Goal: Task Accomplishment & Management: Use online tool/utility

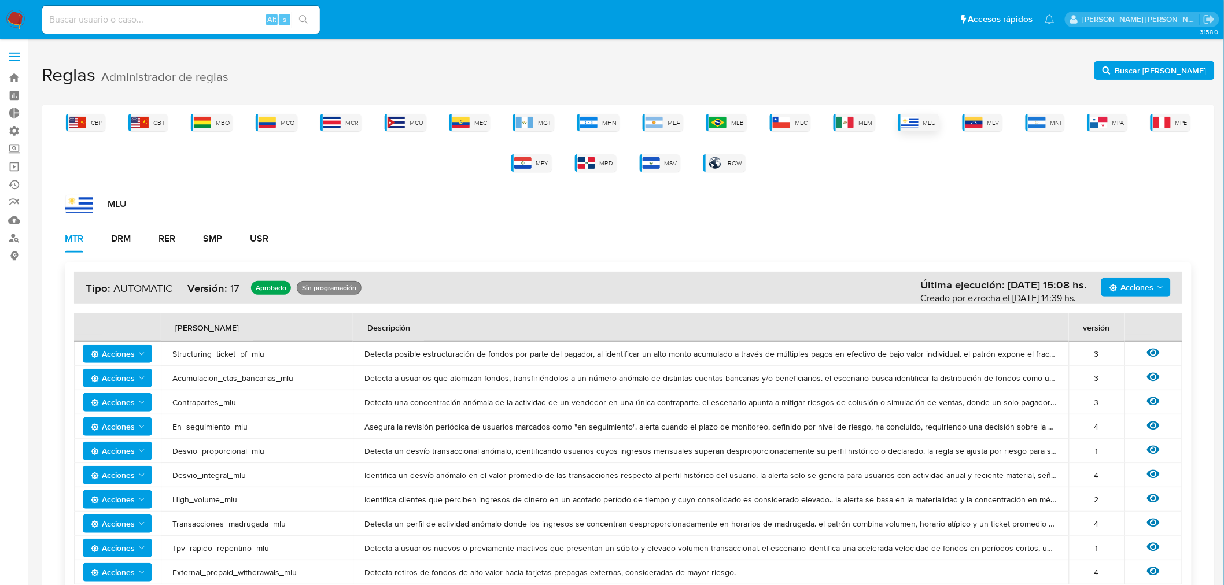
click at [914, 123] on img at bounding box center [909, 123] width 17 height 12
drag, startPoint x: 108, startPoint y: 234, endPoint x: 223, endPoint y: 239, distance: 115.2
click at [108, 235] on button "DRM" at bounding box center [120, 239] width 47 height 28
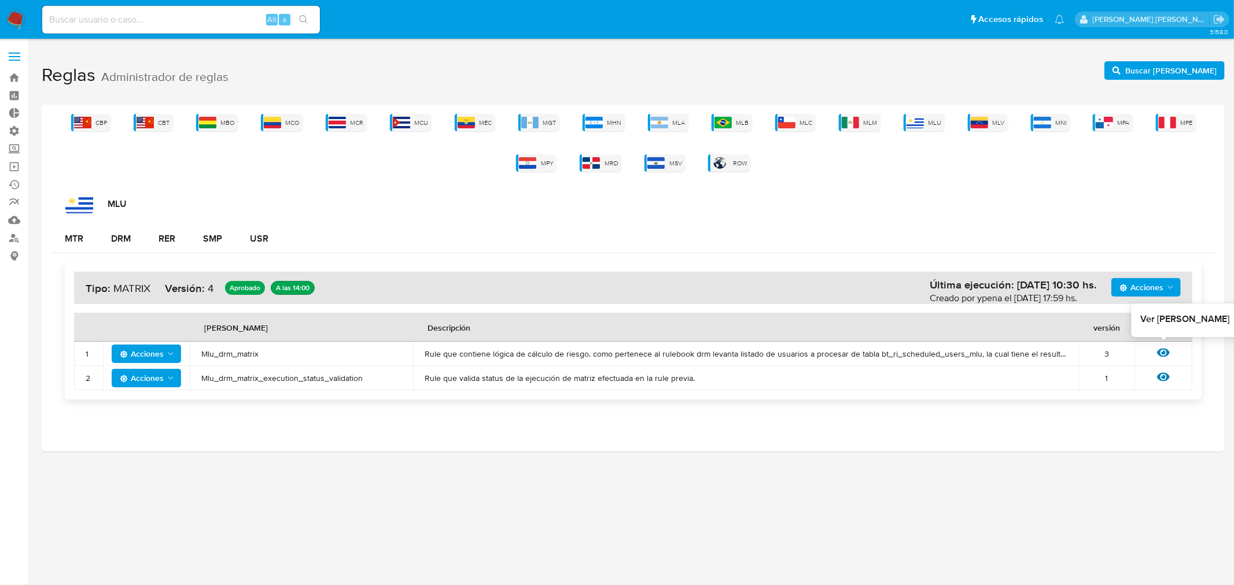
click at [1165, 356] on icon at bounding box center [1163, 353] width 13 height 9
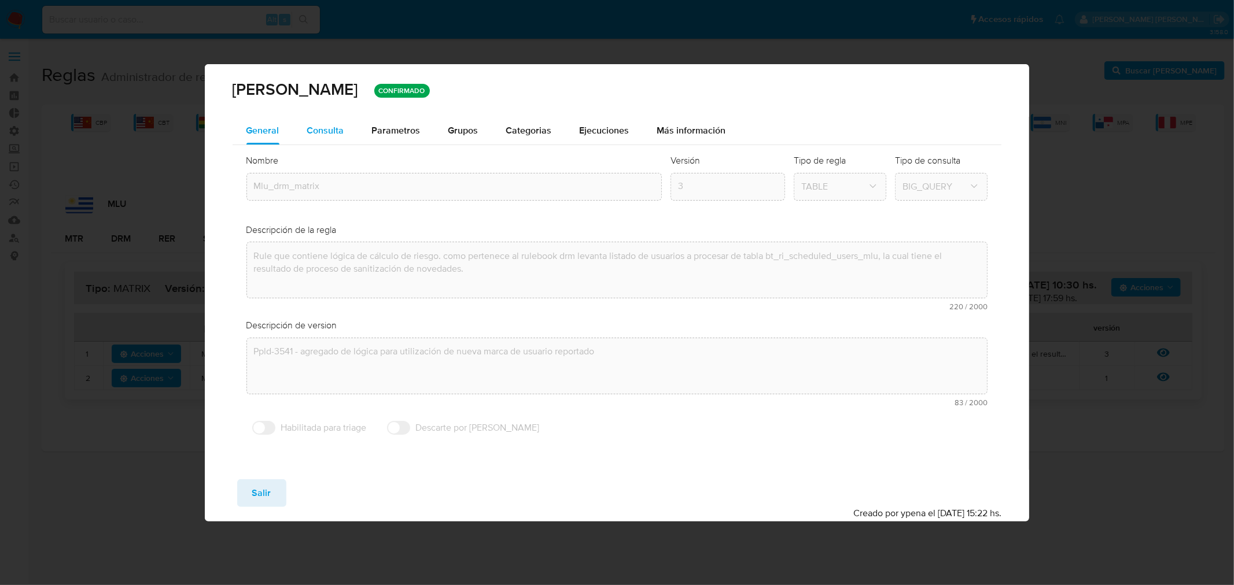
click at [331, 129] on span "Consulta" at bounding box center [325, 130] width 37 height 13
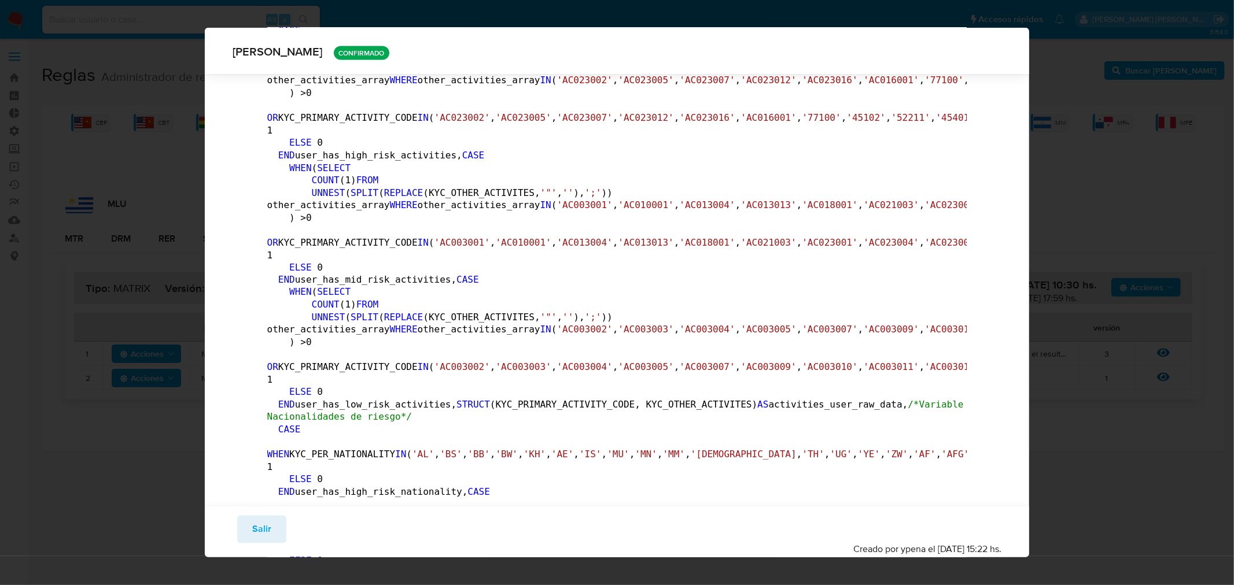
scroll to position [1666, 0]
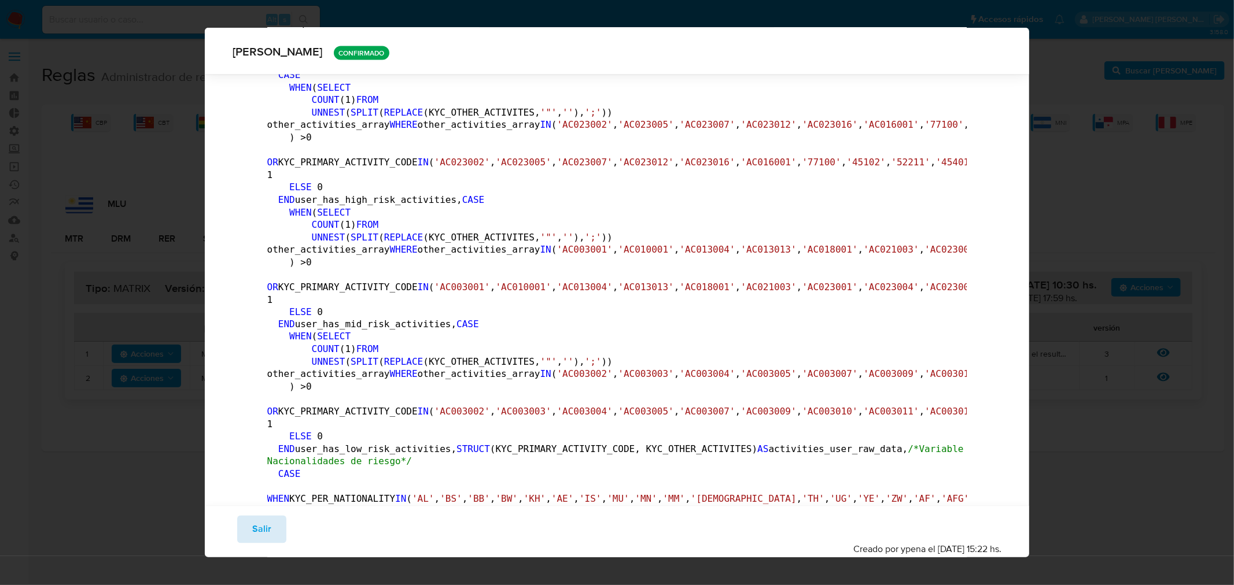
click at [270, 527] on button "Salir" at bounding box center [261, 530] width 49 height 28
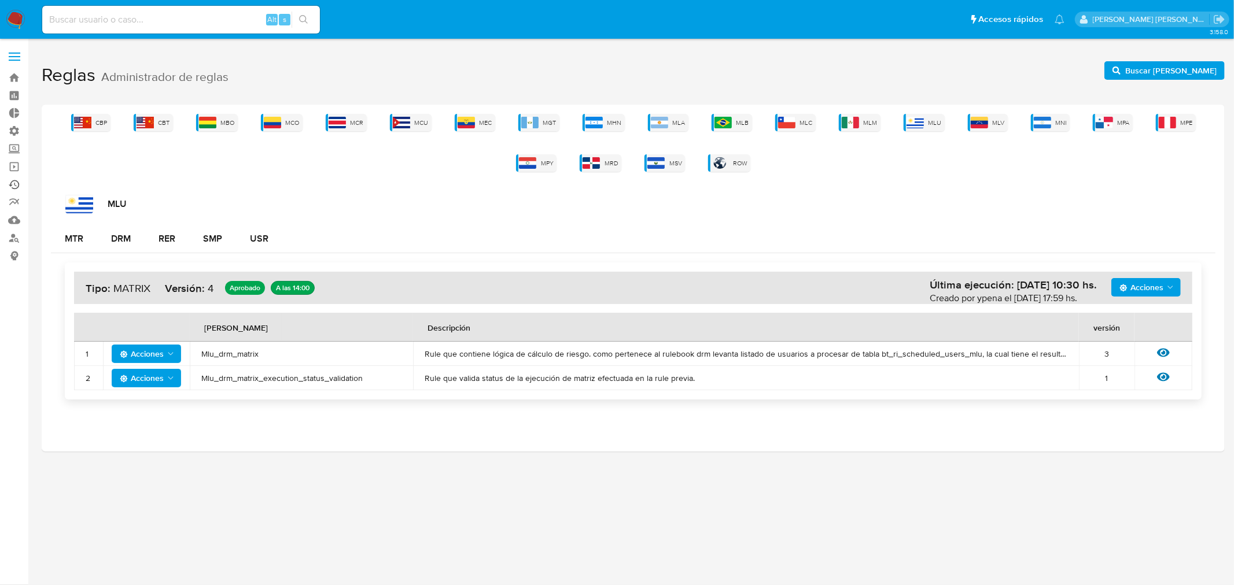
click at [14, 182] on link "Ejecuciones automáticas" at bounding box center [69, 185] width 138 height 18
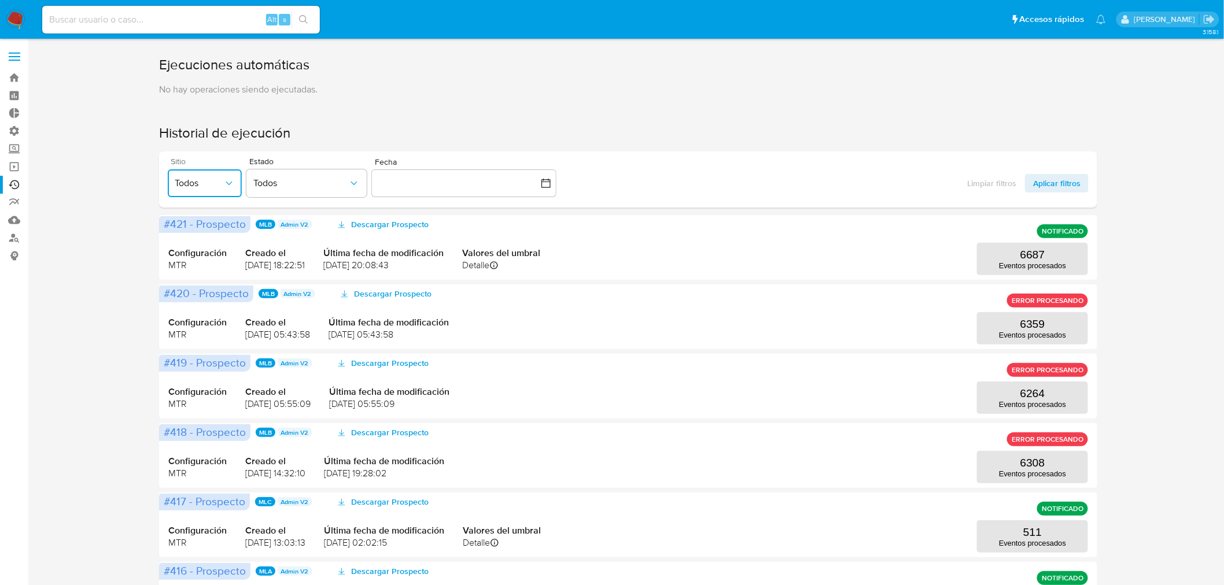
click at [209, 180] on span "Todos" at bounding box center [199, 184] width 49 height 12
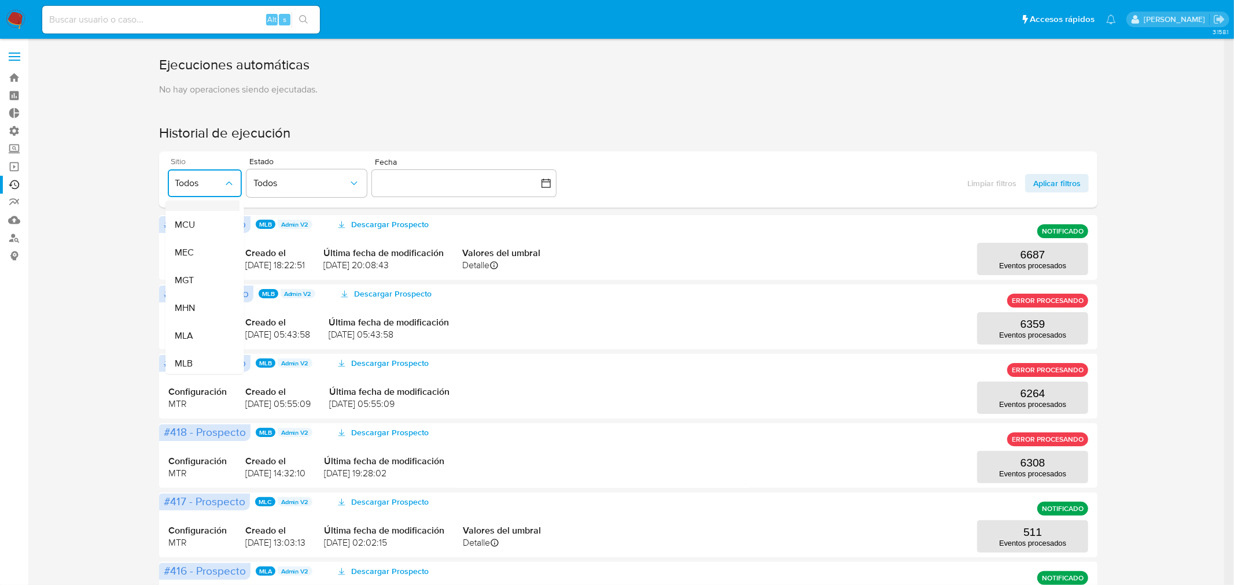
scroll to position [193, 0]
click at [188, 269] on span "MLA" at bounding box center [183, 272] width 19 height 12
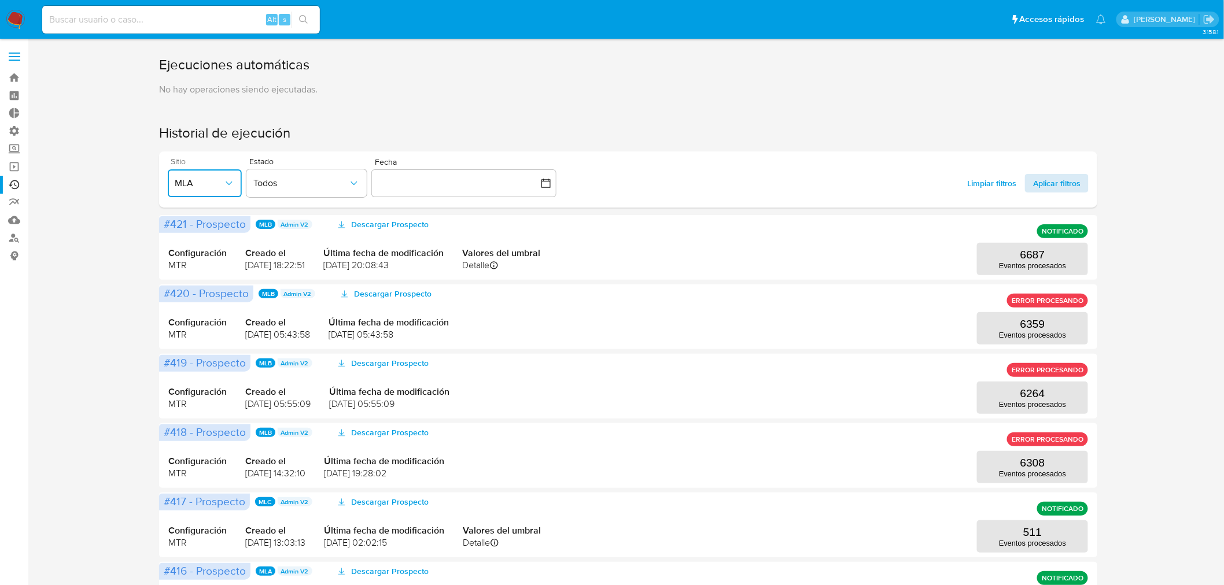
click at [1046, 178] on span "Aplicar filtros" at bounding box center [1056, 183] width 47 height 19
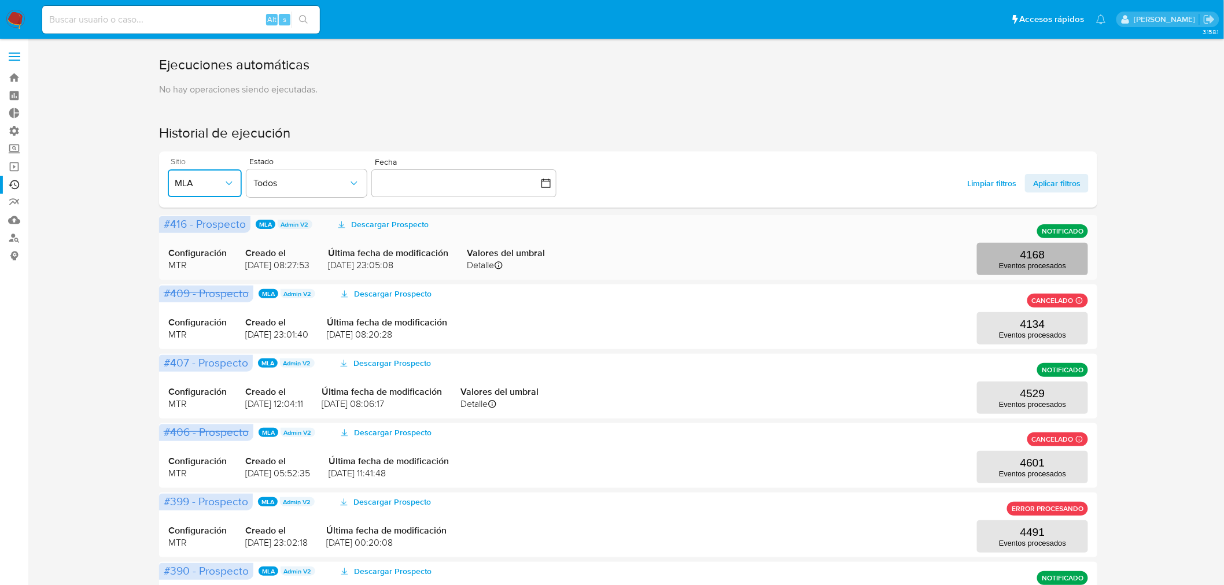
click at [1021, 257] on p "4168" at bounding box center [1032, 255] width 25 height 13
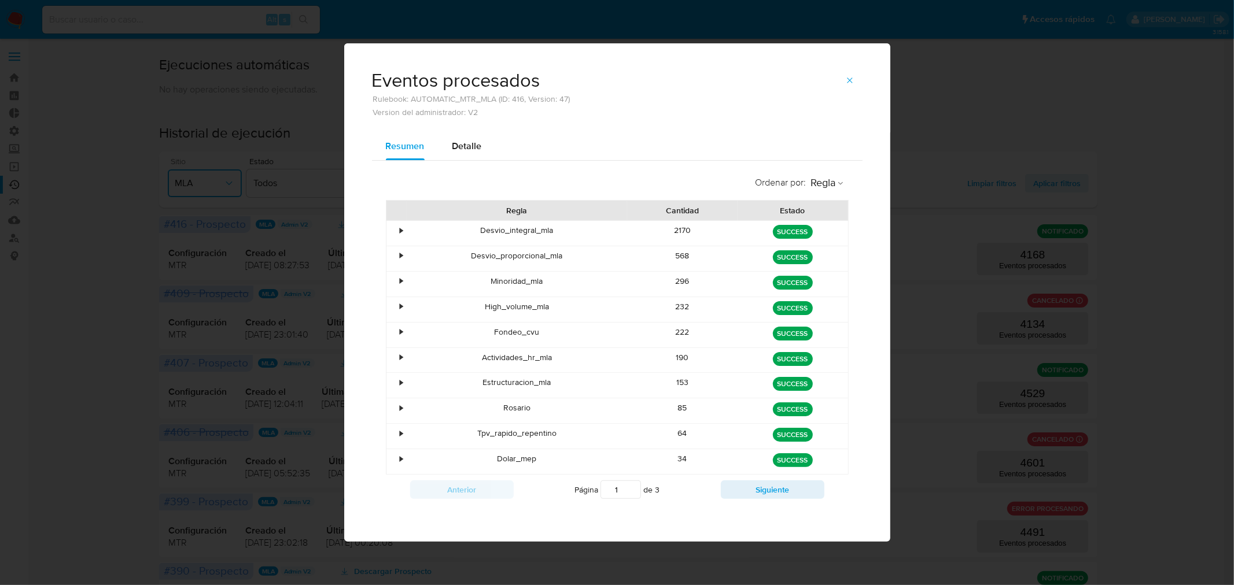
click at [400, 233] on div "•" at bounding box center [401, 230] width 3 height 11
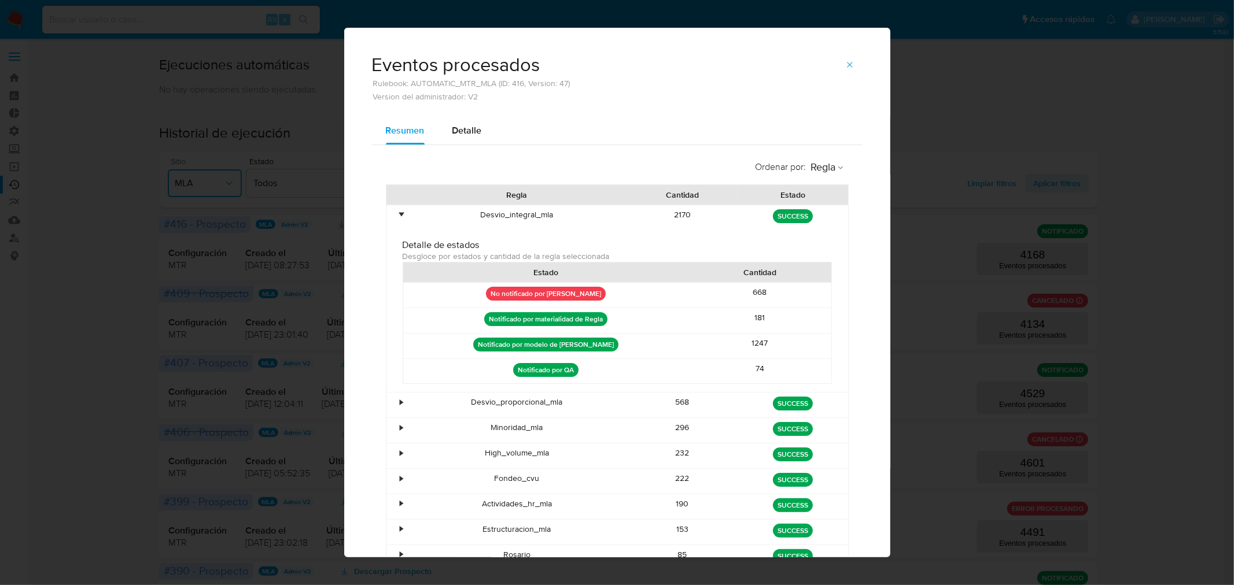
drag, startPoint x: 741, startPoint y: 292, endPoint x: 787, endPoint y: 304, distance: 47.3
click at [787, 304] on div "668" at bounding box center [759, 295] width 143 height 25
drag, startPoint x: 764, startPoint y: 291, endPoint x: 729, endPoint y: 292, distance: 34.7
click at [729, 292] on div "668" at bounding box center [759, 295] width 143 height 25
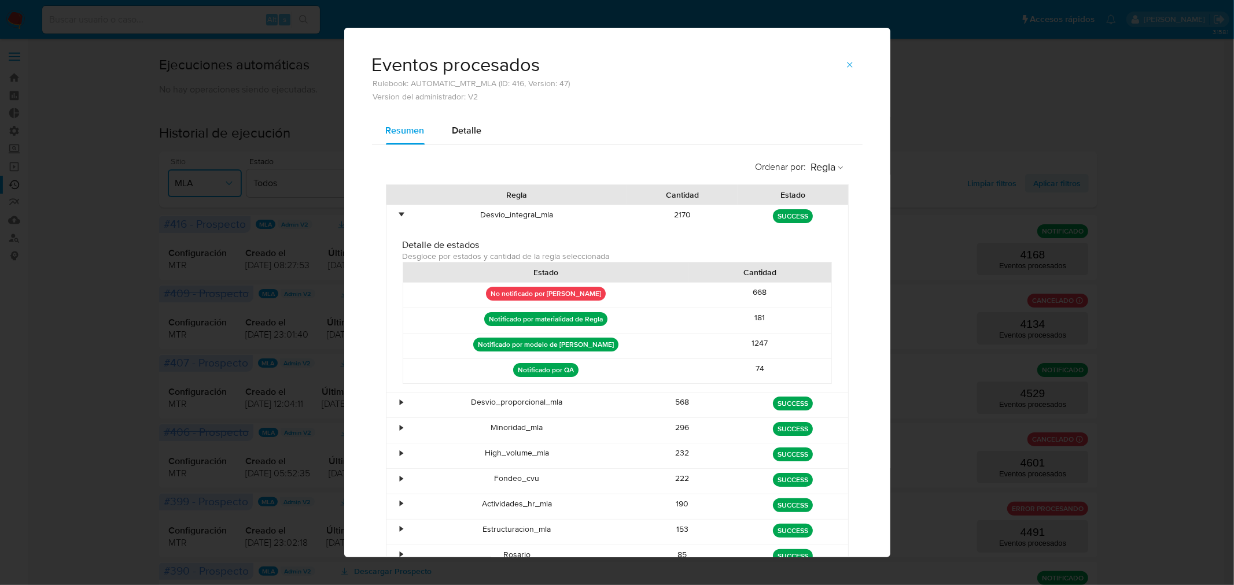
click at [794, 299] on div "668" at bounding box center [759, 295] width 143 height 25
click at [794, 340] on div "1247" at bounding box center [759, 346] width 143 height 25
drag, startPoint x: 743, startPoint y: 321, endPoint x: 791, endPoint y: 375, distance: 72.1
click at [791, 375] on div "No notificado por Regla 668 Notificado por materialidad de Regla 181 Notificado…" at bounding box center [617, 333] width 429 height 102
click at [791, 375] on div "74" at bounding box center [759, 371] width 143 height 25
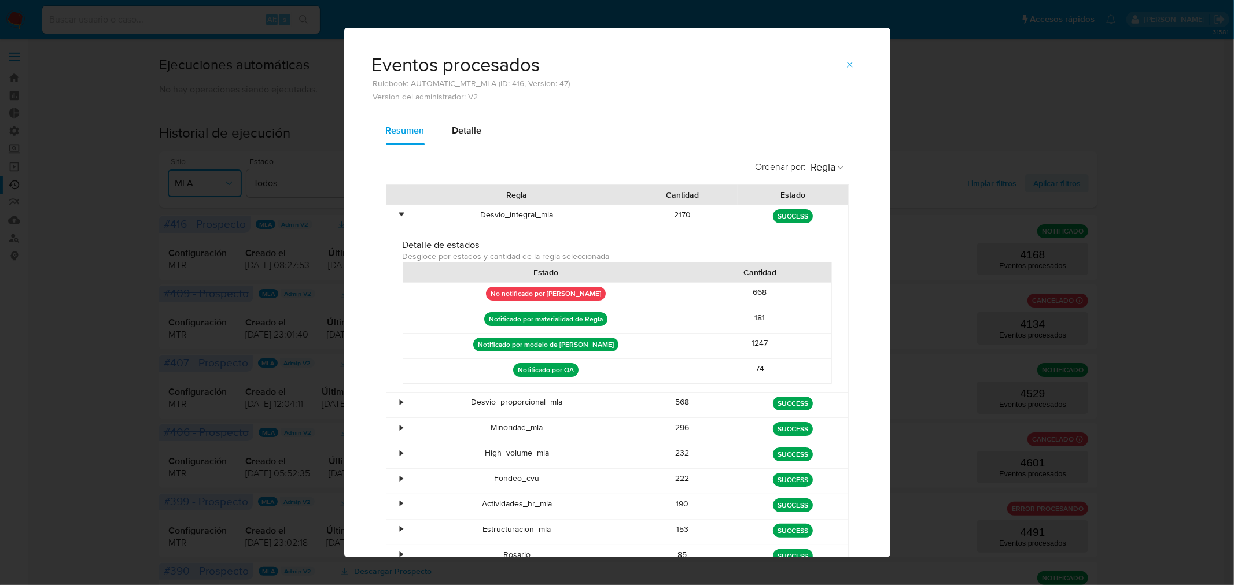
drag, startPoint x: 779, startPoint y: 371, endPoint x: 726, endPoint y: 320, distance: 72.8
click at [726, 320] on div "No notificado por Regla 668 Notificado por materialidad de Regla 181 Notificado…" at bounding box center [617, 333] width 429 height 102
click at [798, 336] on div "1247" at bounding box center [759, 346] width 143 height 25
click at [846, 62] on icon "button" at bounding box center [849, 64] width 9 height 9
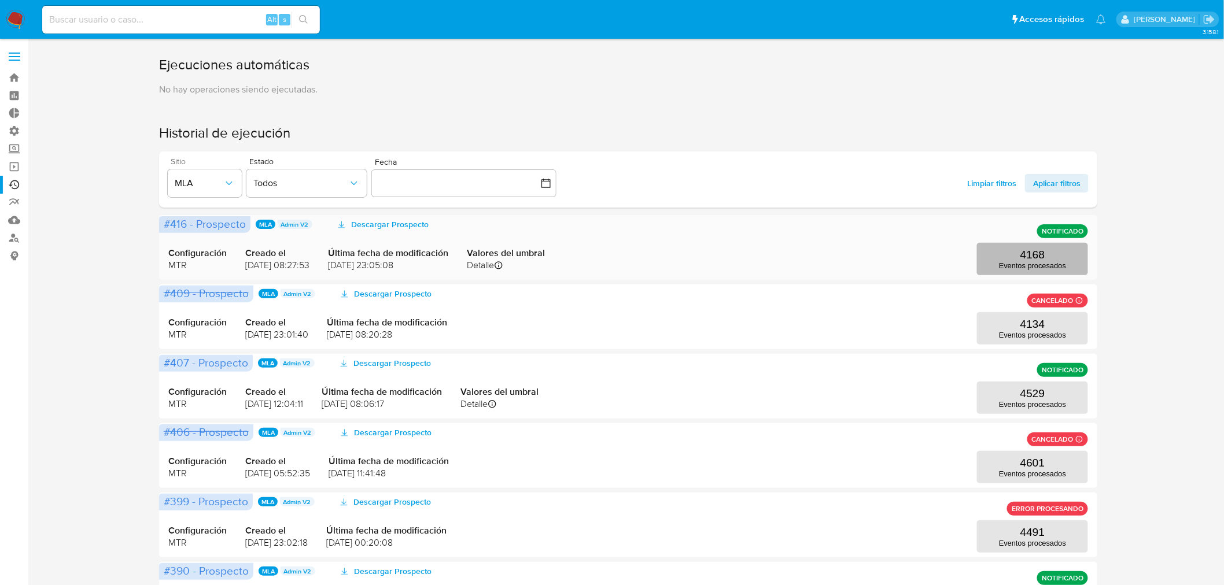
click at [1017, 250] on button "4168 Eventos procesados" at bounding box center [1032, 259] width 111 height 32
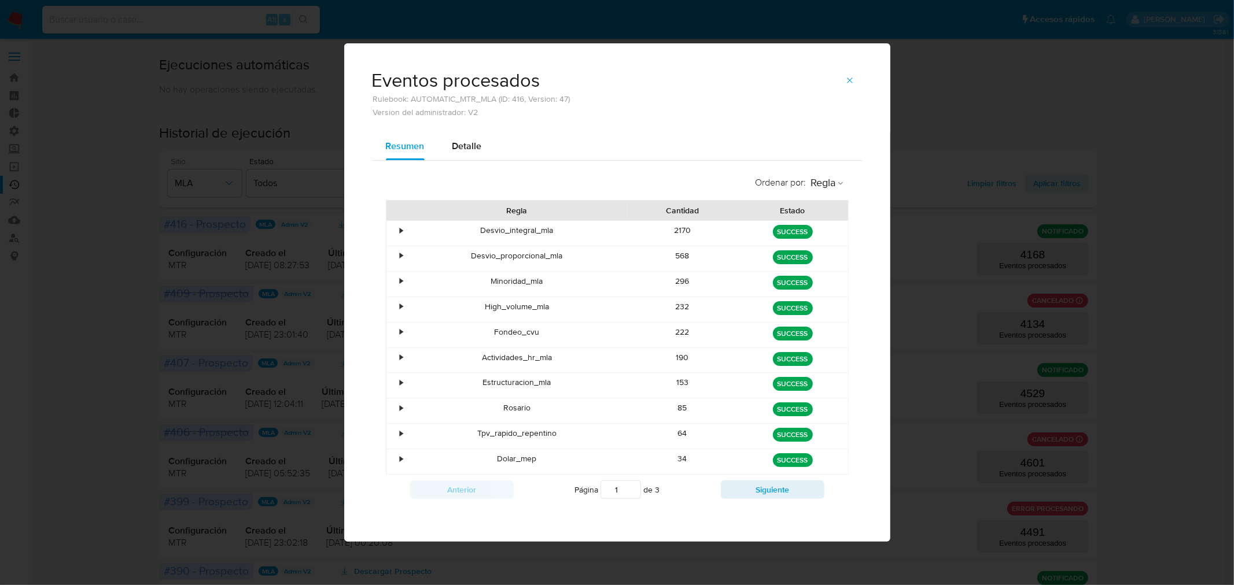
click at [402, 235] on div "•" at bounding box center [401, 230] width 3 height 11
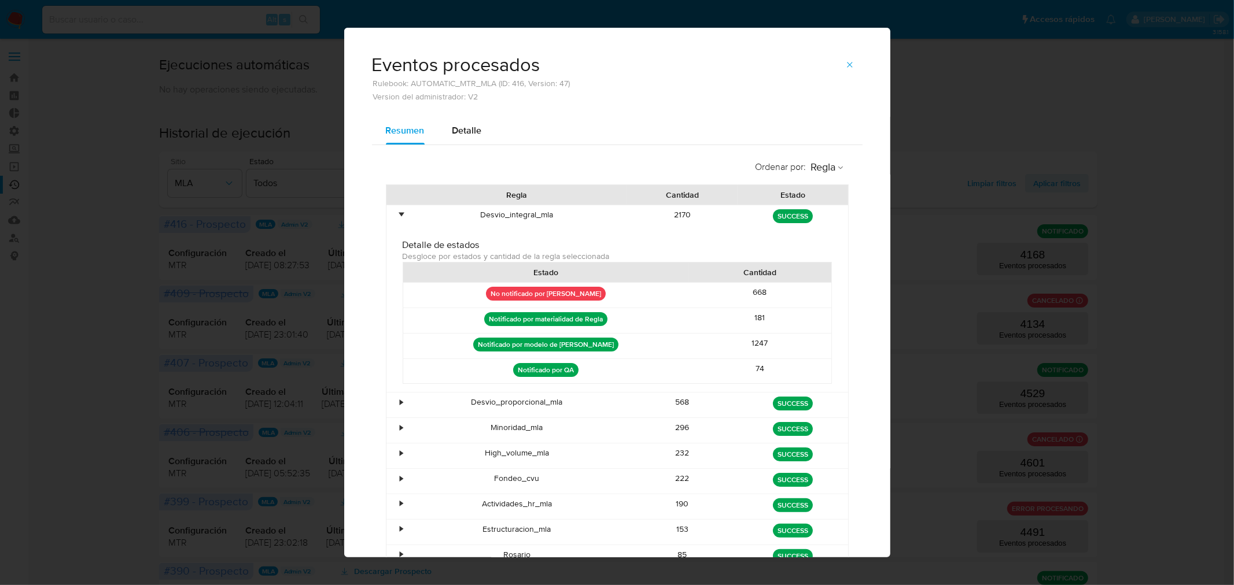
drag, startPoint x: 738, startPoint y: 342, endPoint x: 791, endPoint y: 342, distance: 53.2
click at [791, 342] on div "1247" at bounding box center [759, 346] width 143 height 25
click at [774, 346] on div "1247" at bounding box center [759, 346] width 143 height 25
drag, startPoint x: 766, startPoint y: 348, endPoint x: 736, endPoint y: 349, distance: 29.5
click at [722, 346] on div "1247" at bounding box center [759, 346] width 143 height 25
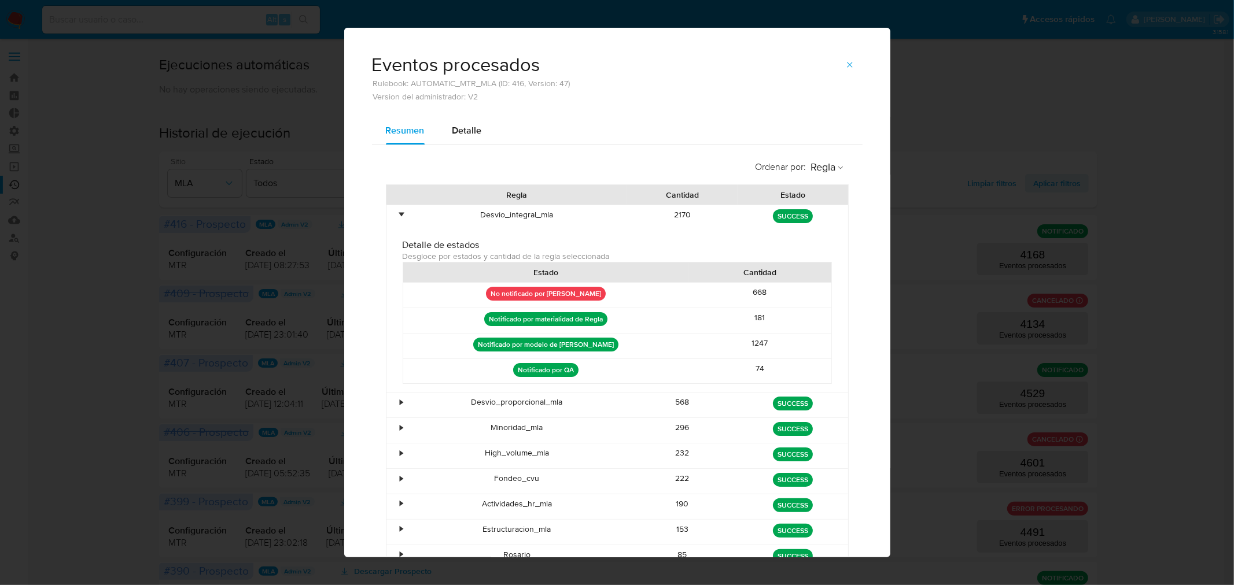
click at [400, 215] on div "•" at bounding box center [401, 214] width 3 height 11
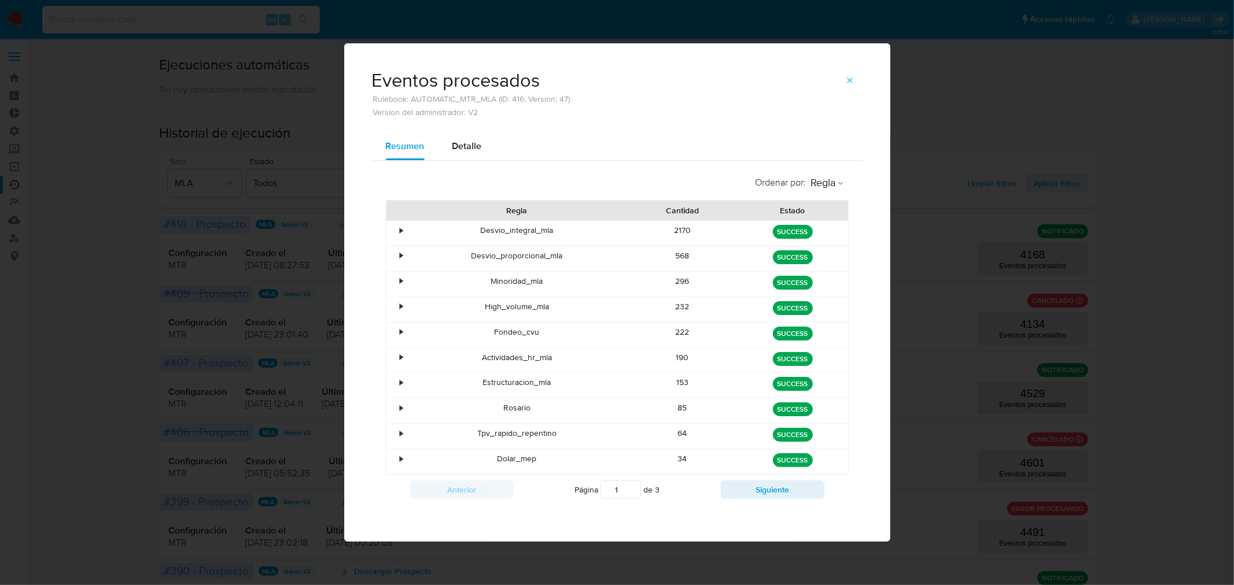
click at [401, 355] on div "•" at bounding box center [401, 357] width 3 height 11
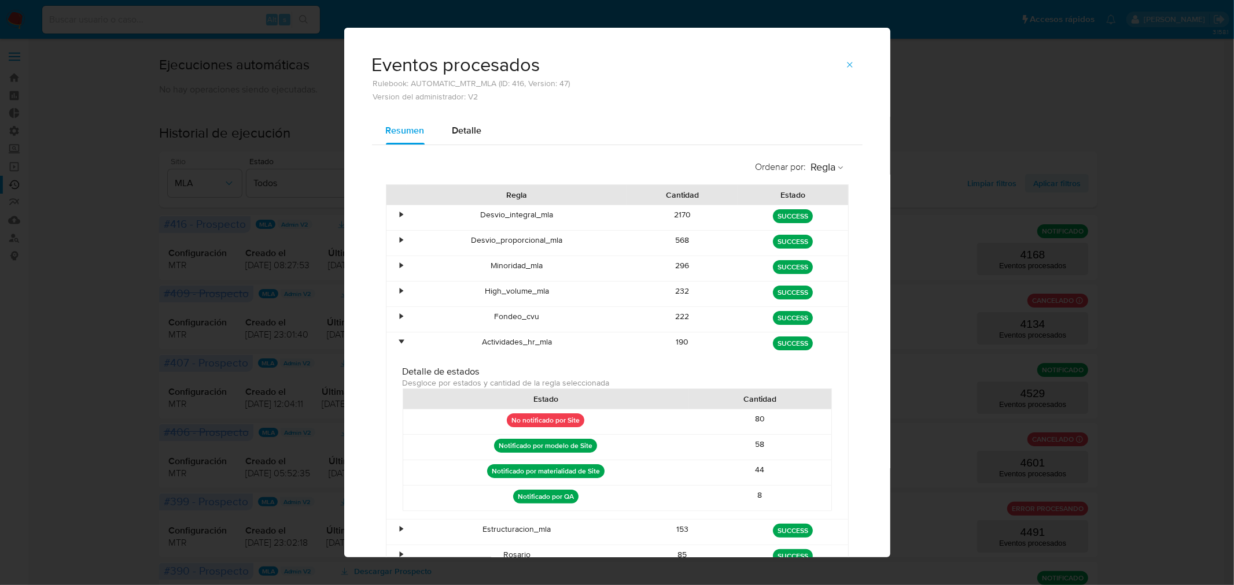
scroll to position [64, 0]
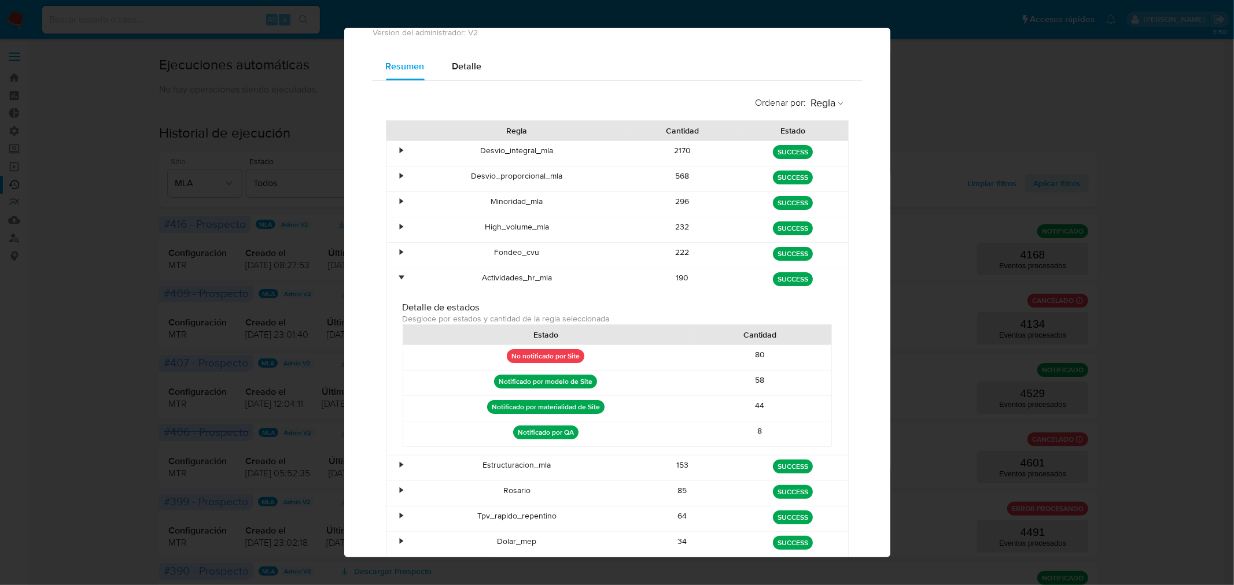
drag, startPoint x: 743, startPoint y: 357, endPoint x: 768, endPoint y: 360, distance: 25.0
click at [768, 360] on div "80" at bounding box center [759, 357] width 143 height 25
click at [400, 251] on div "•" at bounding box center [401, 252] width 3 height 11
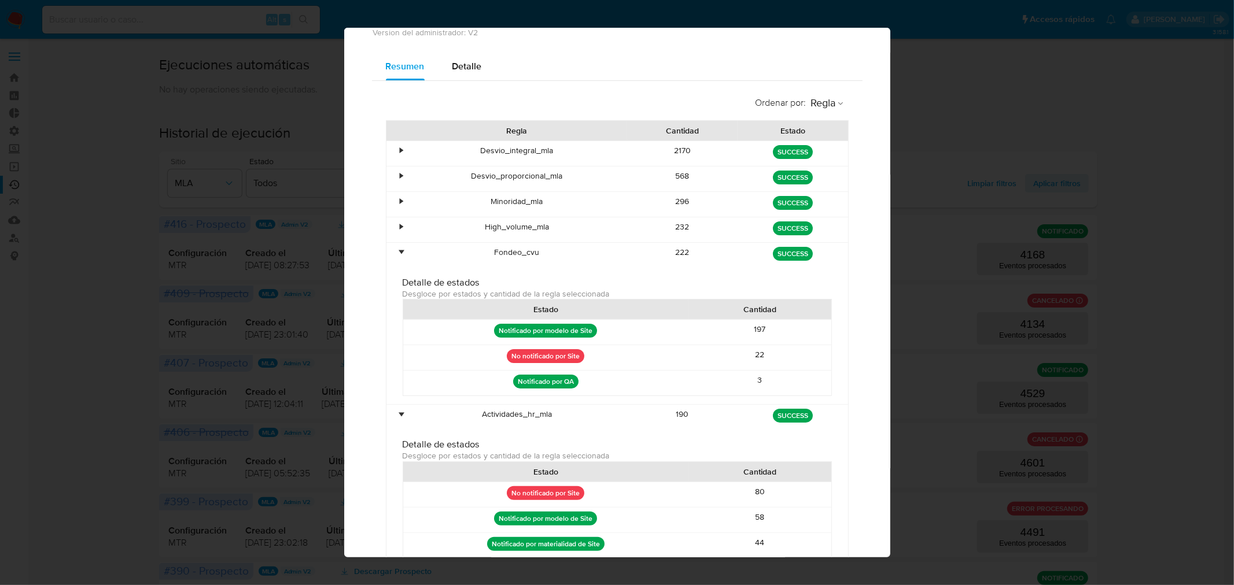
click at [400, 251] on div "•" at bounding box center [401, 252] width 3 height 11
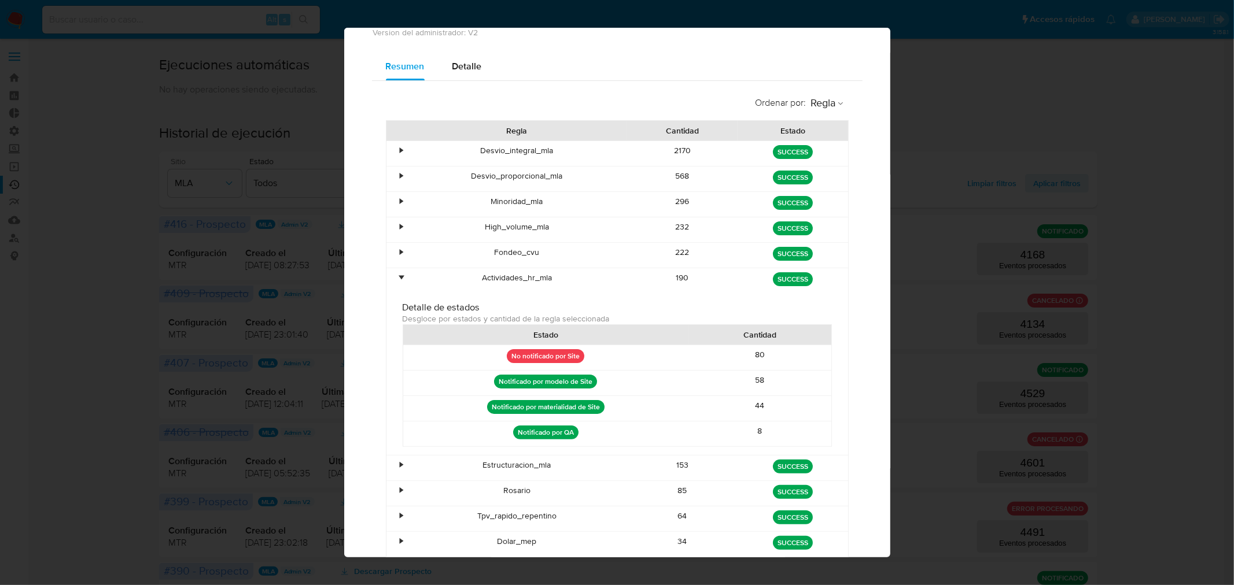
click at [399, 204] on div "•" at bounding box center [396, 204] width 20 height 25
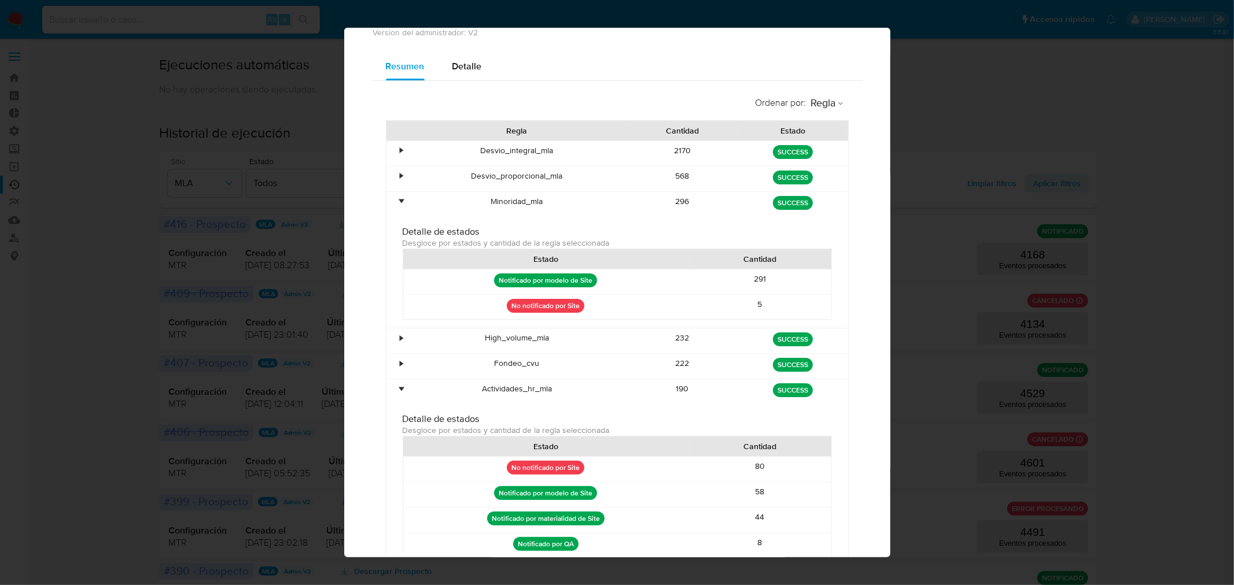
click at [399, 204] on div "•" at bounding box center [396, 204] width 20 height 25
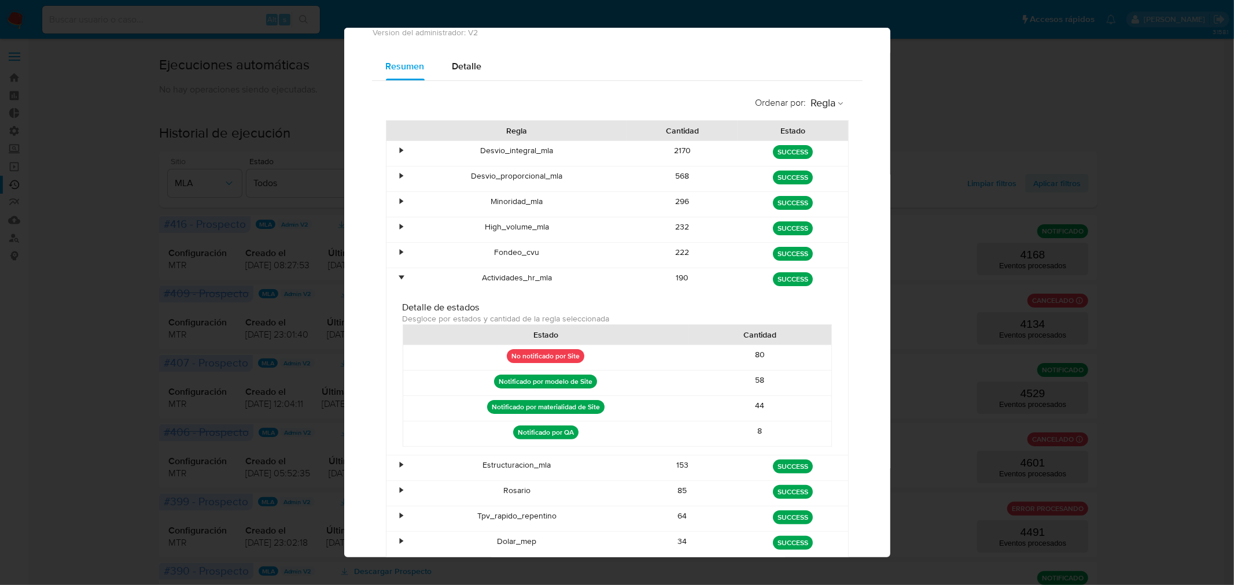
drag, startPoint x: 749, startPoint y: 350, endPoint x: 770, endPoint y: 354, distance: 21.2
click at [770, 354] on div "80" at bounding box center [759, 357] width 143 height 25
